Goal: Information Seeking & Learning: Check status

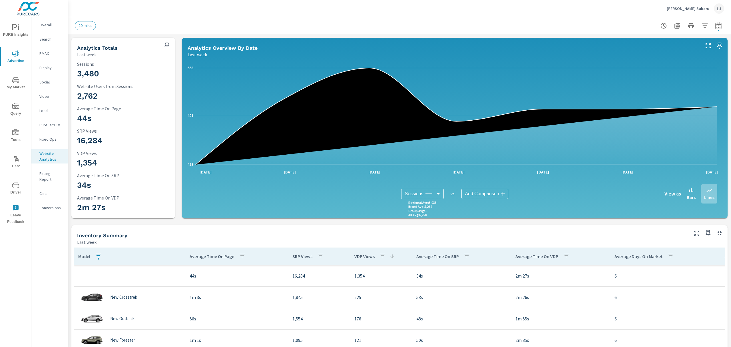
click at [676, 6] on p "[PERSON_NAME] Subaru" at bounding box center [688, 8] width 43 height 5
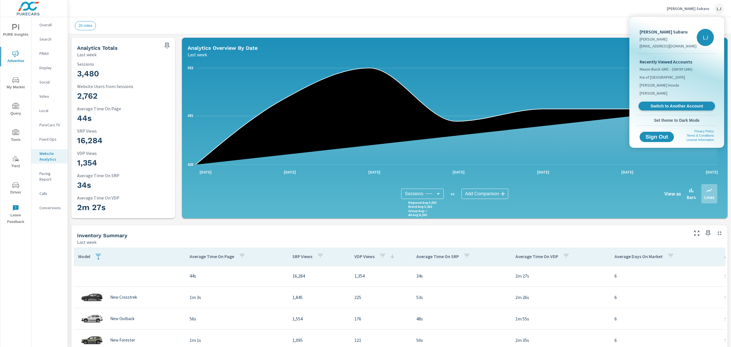
click at [663, 105] on span "Switch to Another Account" at bounding box center [677, 105] width 70 height 5
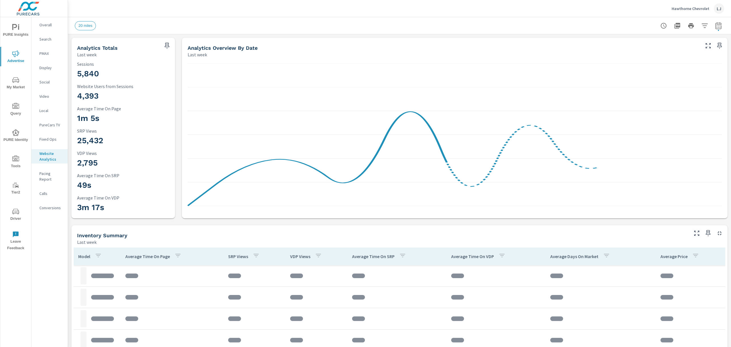
click at [13, 215] on span "Driver" at bounding box center [15, 215] width 27 height 14
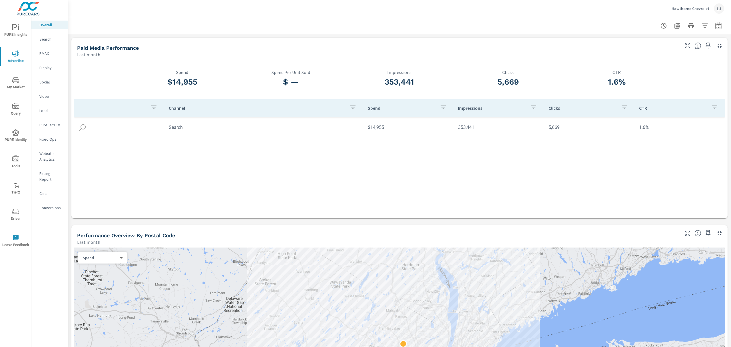
click at [715, 25] on icon "button" at bounding box center [718, 25] width 7 height 7
select select "Last month"
click at [684, 47] on select "Custom Yesterday Last week Last 7 days Last 14 days Last 30 days Last 45 days L…" at bounding box center [667, 49] width 57 height 11
click at [639, 44] on select "Custom Yesterday Last week Last 7 days Last 14 days Last 30 days Last 45 days L…" at bounding box center [667, 49] width 57 height 11
click at [655, 81] on span "Apply" at bounding box center [654, 80] width 23 height 5
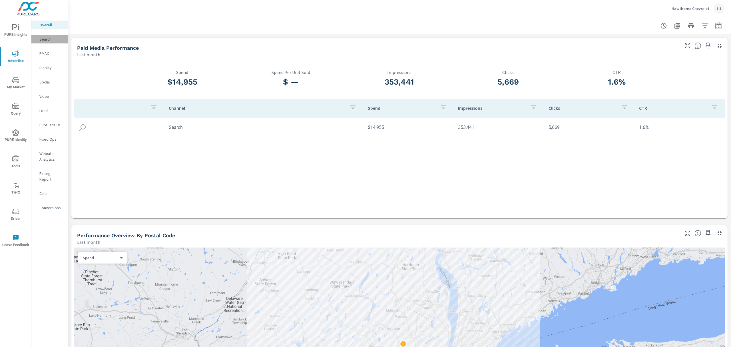
click at [47, 40] on p "Search" at bounding box center [51, 39] width 24 height 6
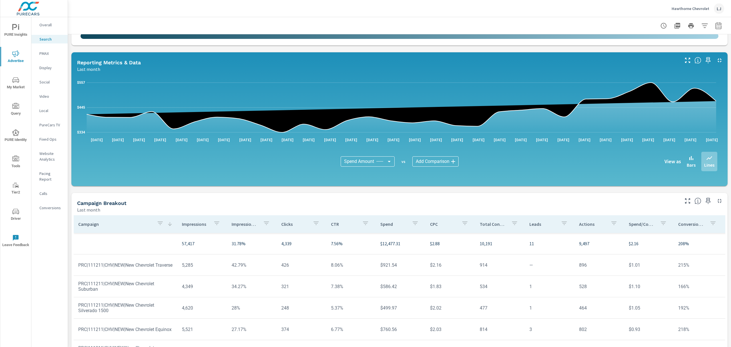
scroll to position [296, 0]
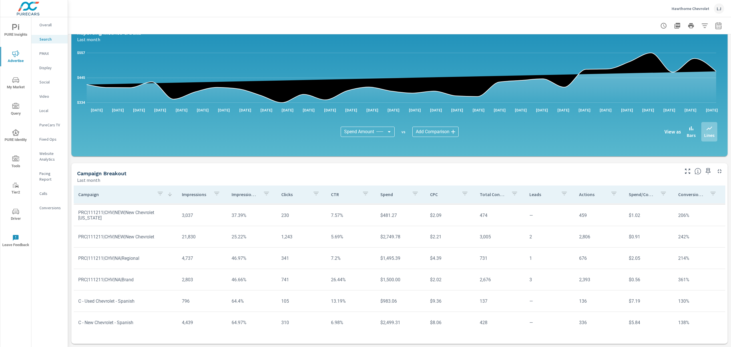
scroll to position [112, 0]
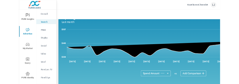
scroll to position [296, 0]
